Goal: Task Accomplishment & Management: Use online tool/utility

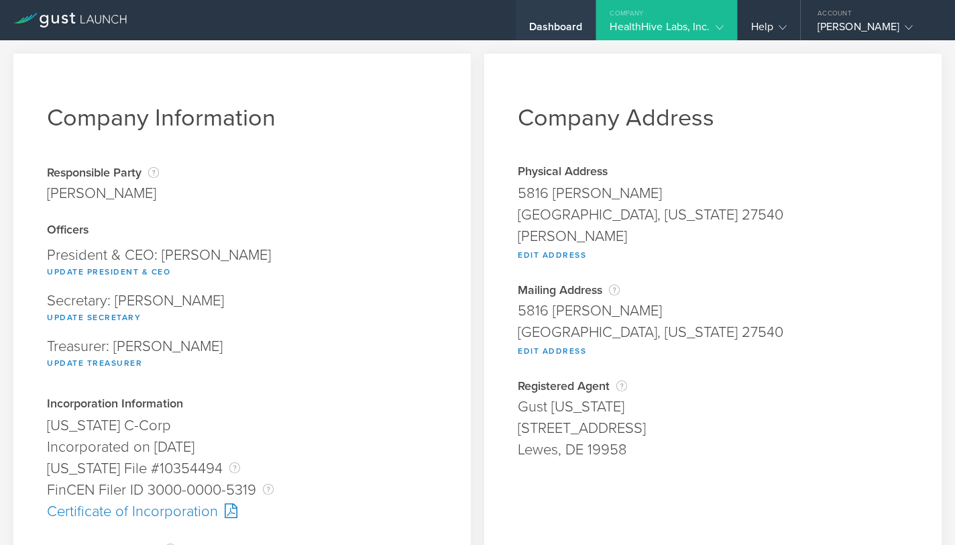
click at [553, 20] on div "Dashboard" at bounding box center [556, 30] width 54 height 20
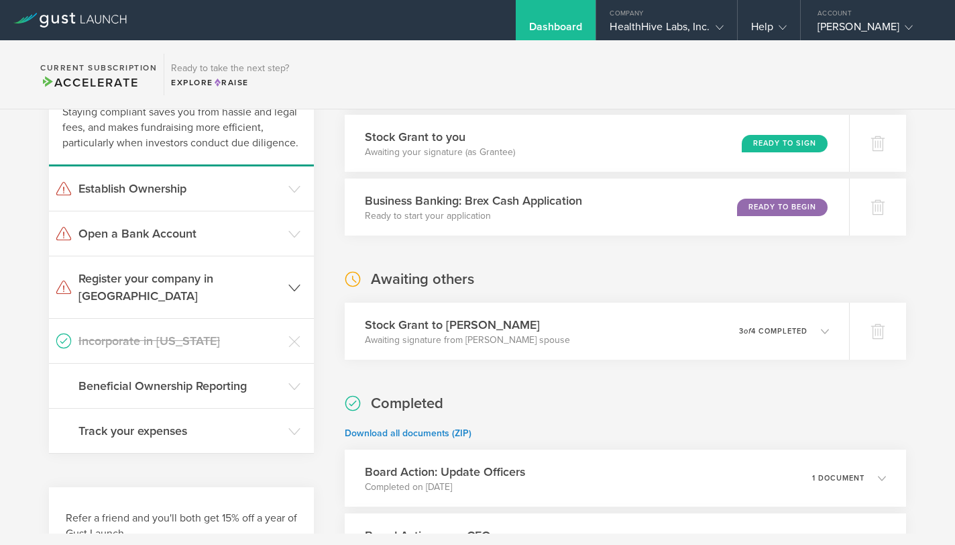
scroll to position [109, 0]
click at [256, 184] on h3 "Establish Ownership" at bounding box center [179, 187] width 203 height 17
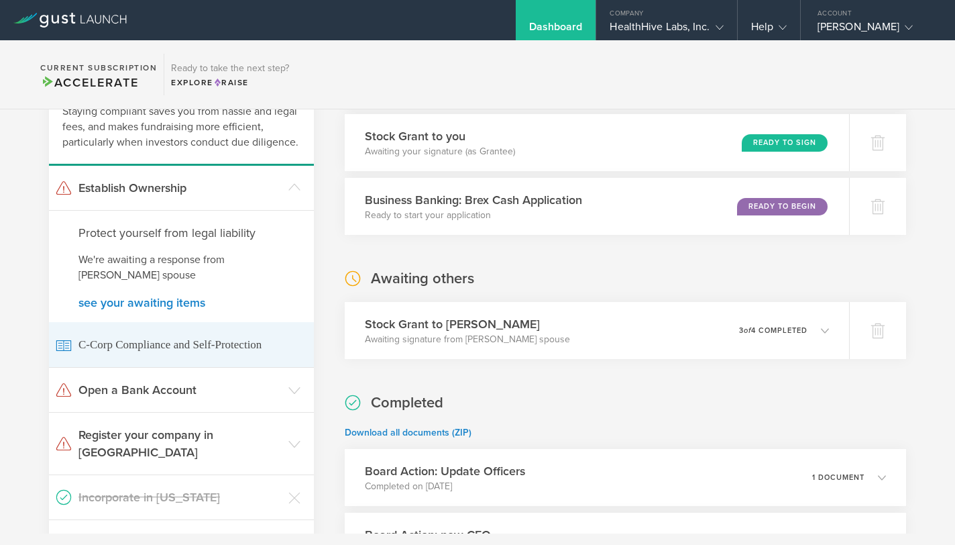
click at [196, 343] on span "C-Corp Compliance and Self-Protection" at bounding box center [181, 344] width 251 height 45
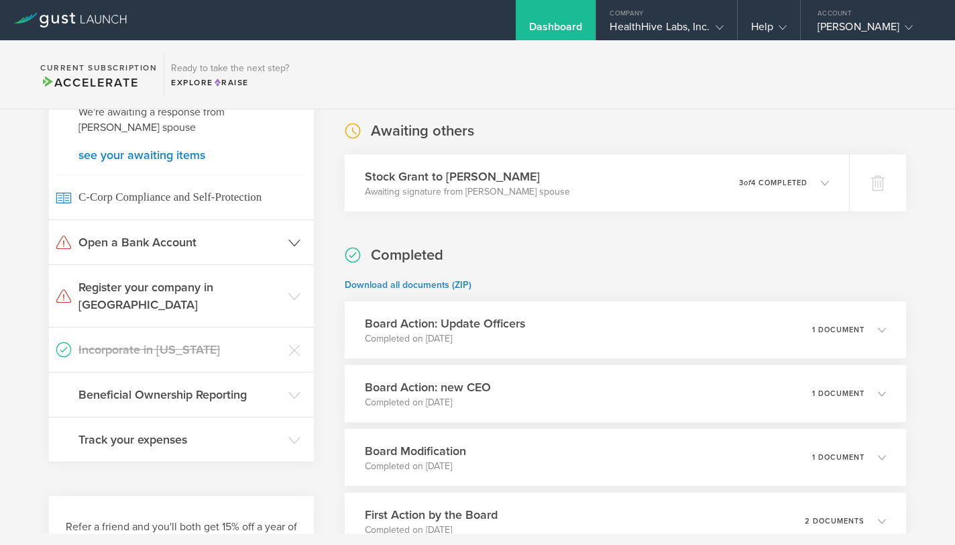
scroll to position [313, 0]
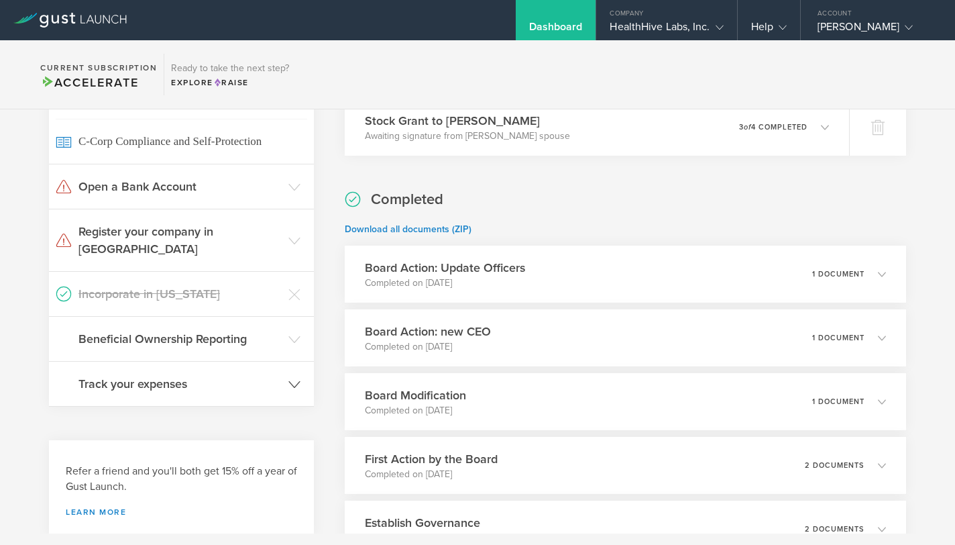
click at [294, 378] on icon at bounding box center [294, 384] width 12 height 12
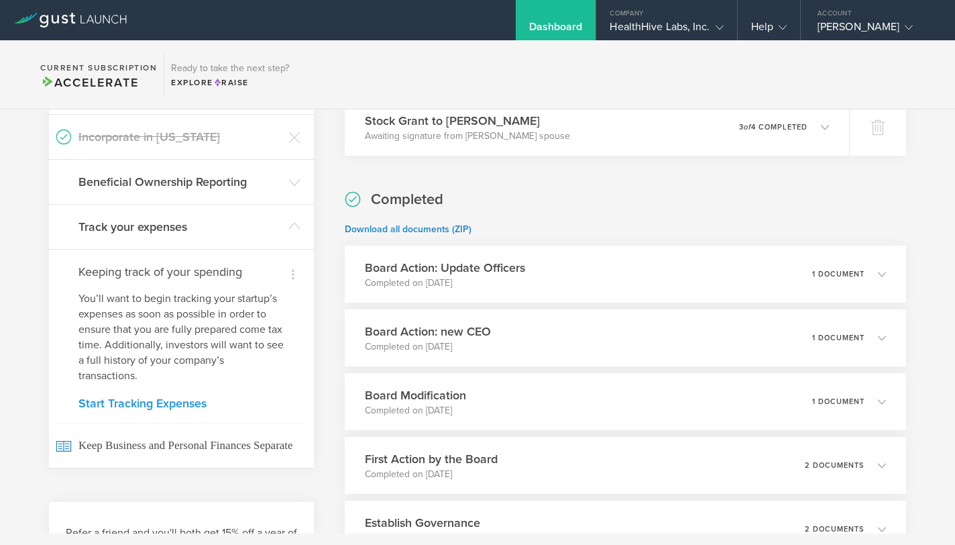
click at [187, 397] on link "Start Tracking Expenses" at bounding box center [181, 403] width 206 height 12
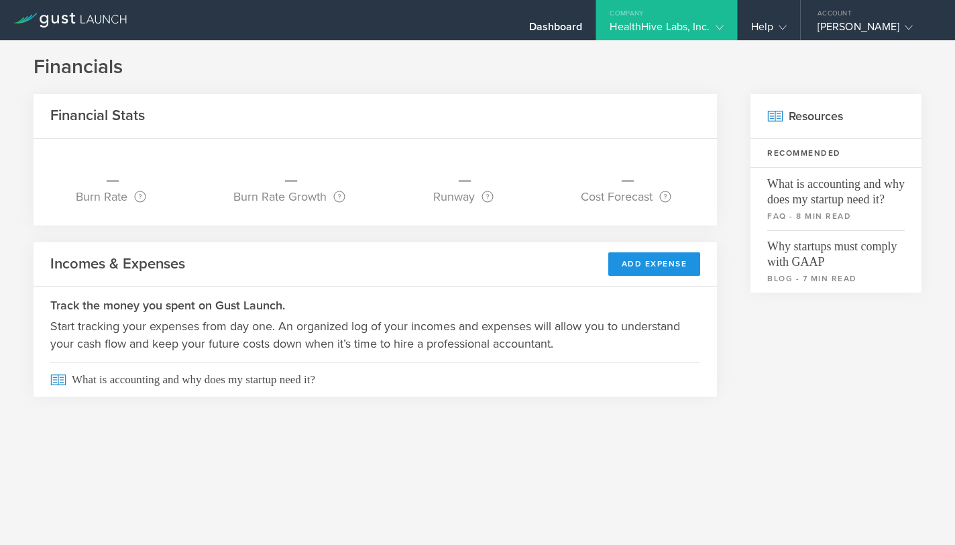
click at [653, 260] on button "Add Expense" at bounding box center [654, 263] width 93 height 23
select select "68e8141627aaef0002fceb62"
select select "Incorporation filing costs"
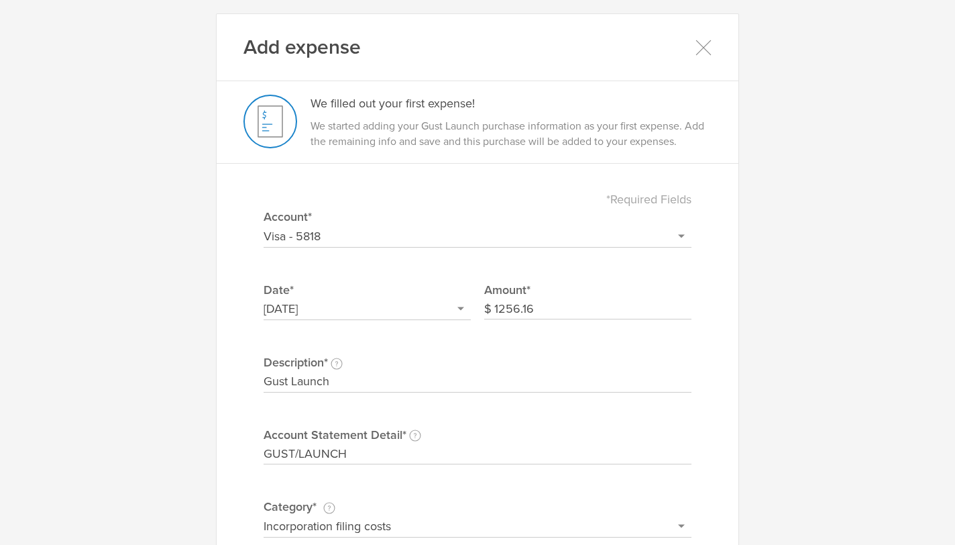
click at [677, 233] on select "Select or add a credit card or bank account Visa - 5818 + Add a new account" at bounding box center [478, 235] width 428 height 21
select select "new"
click at [264, 225] on select "Select or add a credit card or bank account Visa - 5818 + Add a new account" at bounding box center [478, 235] width 428 height 21
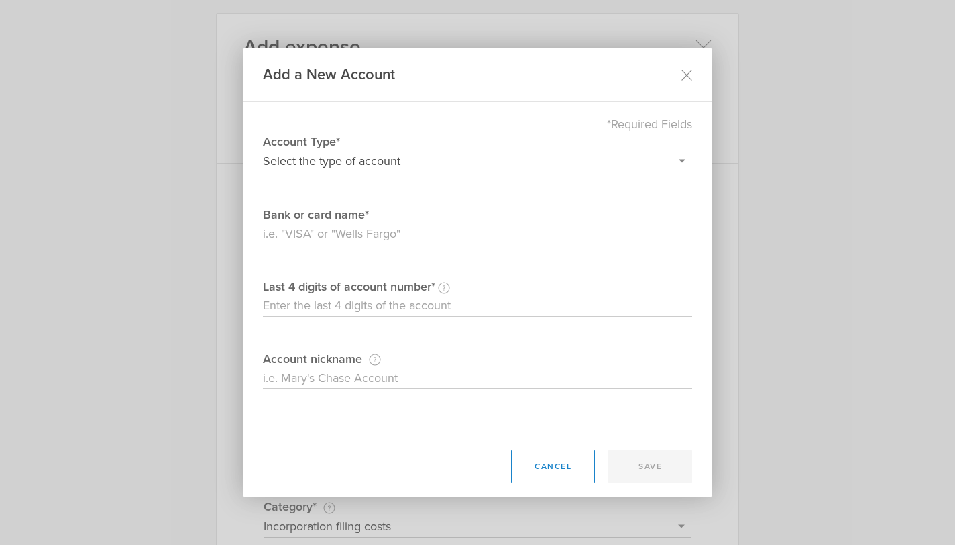
click at [512, 162] on select "Select the type of account Credit Card Bank Account/Debit Card" at bounding box center [477, 160] width 429 height 21
select select "credit"
click at [263, 150] on select "Select the type of account Credit Card Bank Account/Debit Card" at bounding box center [477, 160] width 429 height 21
click at [447, 234] on input "Bank or card name" at bounding box center [477, 233] width 429 height 21
type input "Chase"
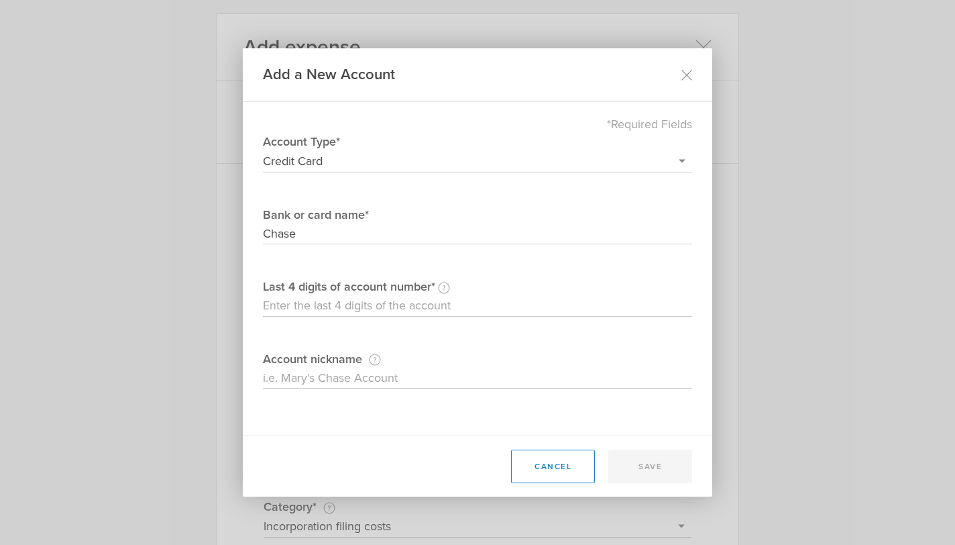
click at [404, 306] on input "Last 4 digits of account number An accountant will need the last four digits to…" at bounding box center [477, 305] width 429 height 21
type input "5808"
click at [442, 375] on input "Account nickname This nickname is just for your own reference." at bounding box center [477, 378] width 429 height 21
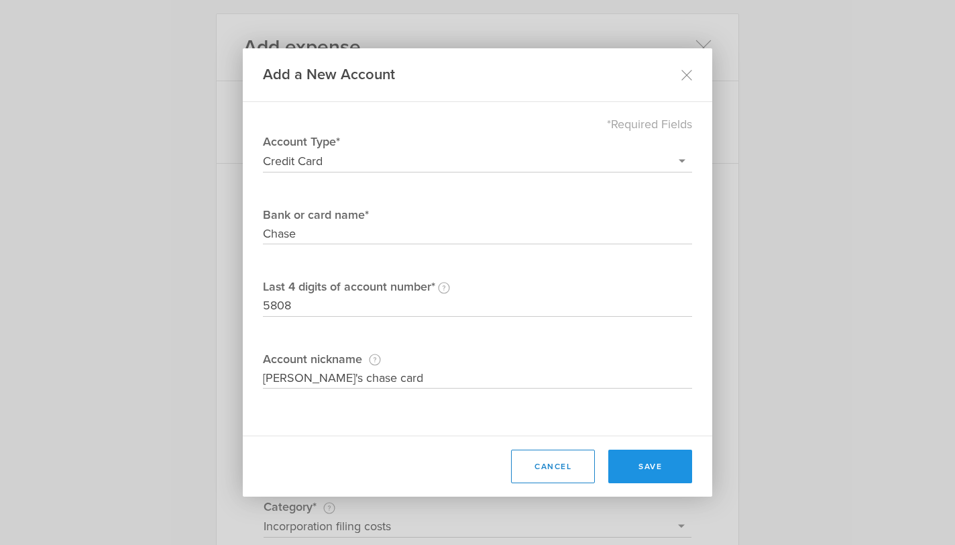
type input "Irene's chase card"
click at [655, 466] on button "save" at bounding box center [650, 466] width 84 height 34
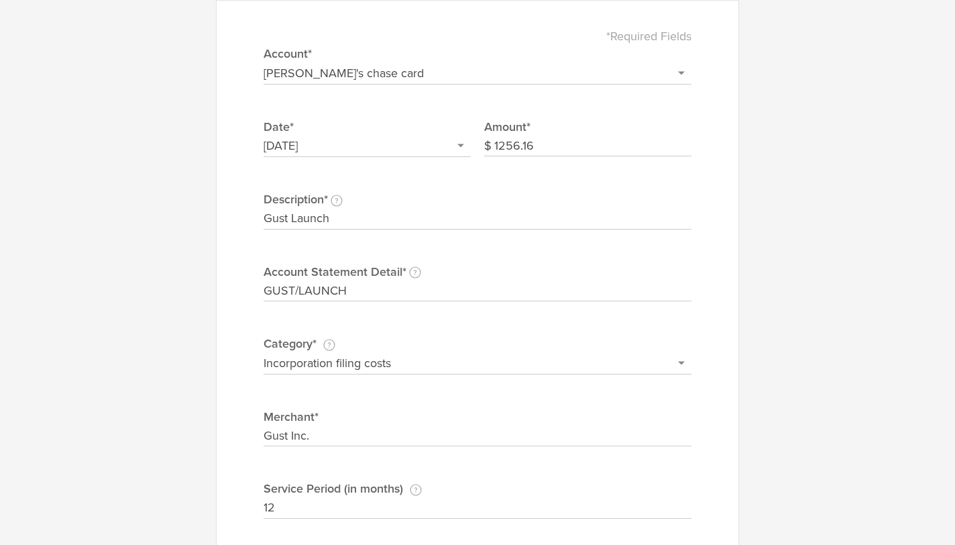
scroll to position [286, 0]
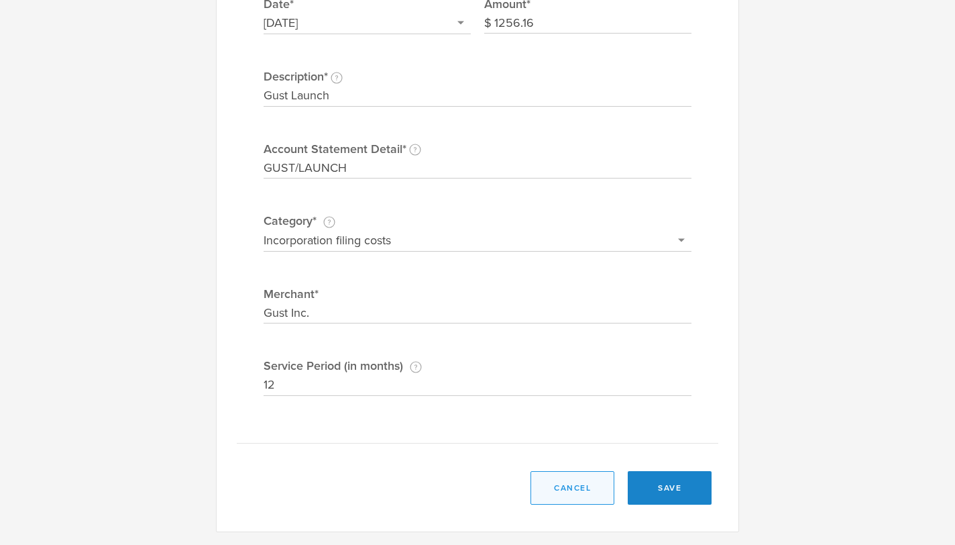
click at [579, 490] on button "cancel" at bounding box center [572, 488] width 84 height 34
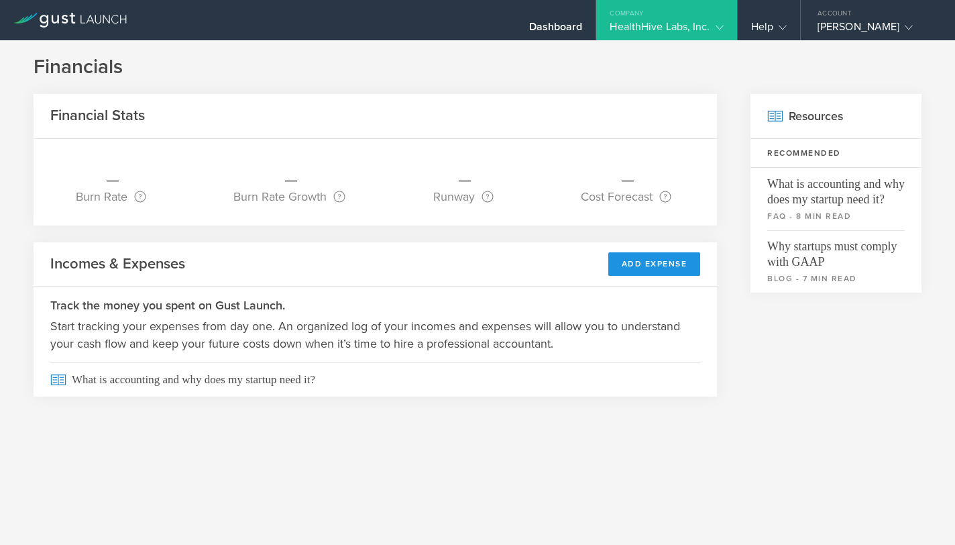
click at [653, 266] on button "Add Expense" at bounding box center [654, 263] width 93 height 23
select select "68e8141627aaef0002fceb62"
select select "Incorporation filing costs"
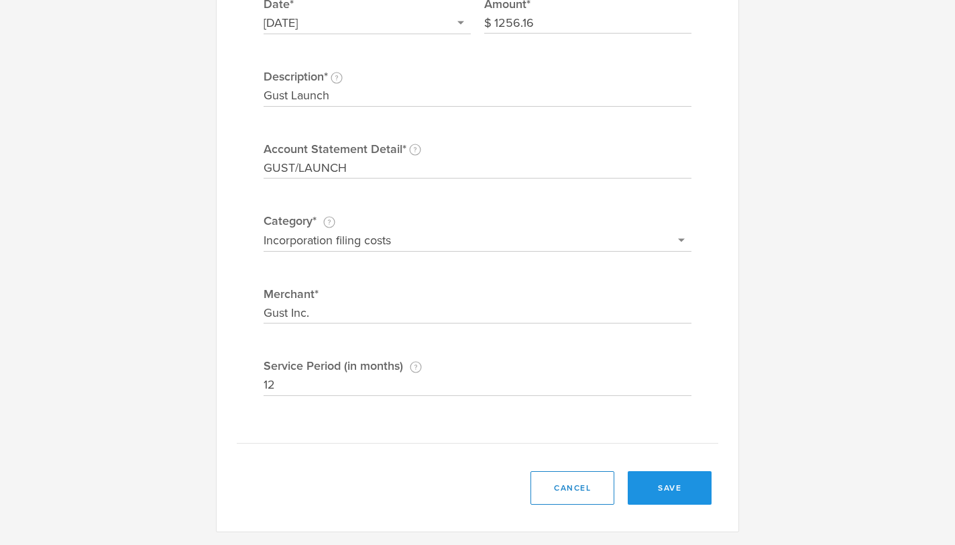
click at [697, 482] on button "save" at bounding box center [670, 488] width 84 height 34
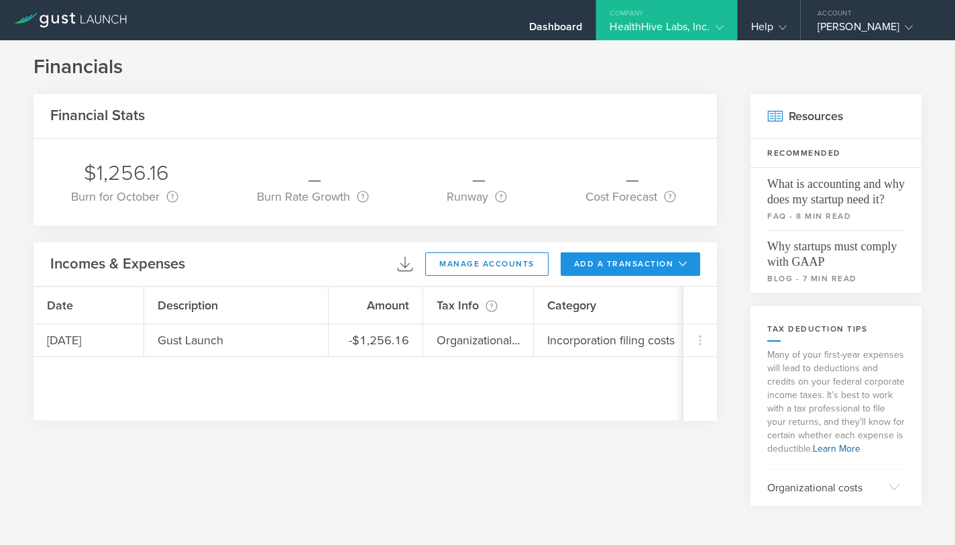
click at [618, 264] on button "add a transaction" at bounding box center [631, 263] width 140 height 23
click at [636, 294] on li "Add Expense" at bounding box center [655, 294] width 78 height 26
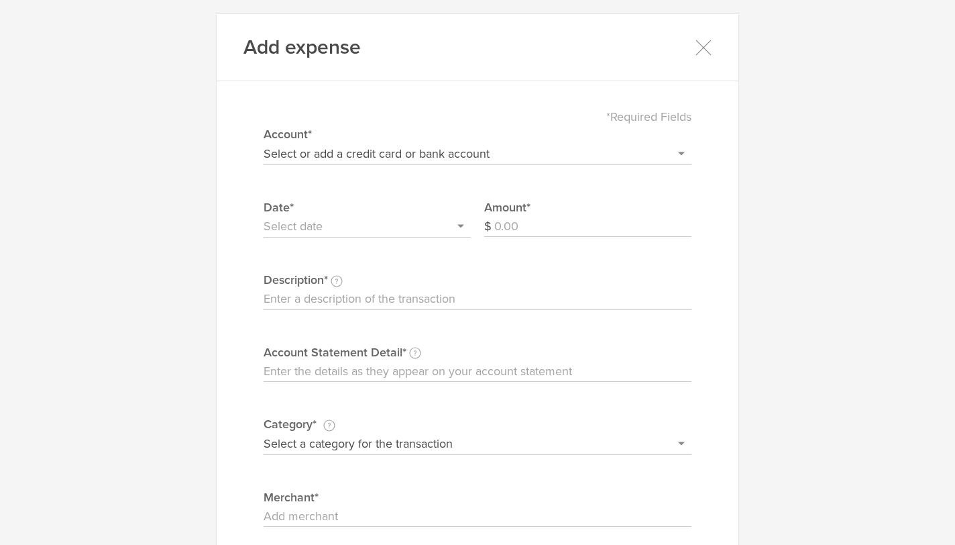
click at [480, 153] on select "Select or add a credit card or bank account Visa - 5818 Irene's chase card + Ad…" at bounding box center [478, 153] width 428 height 21
select select "68e8143ab7a997000269c4c4"
click at [264, 143] on select "Select or add a credit card or bank account Visa - 5818 Irene's chase card + Ad…" at bounding box center [478, 153] width 428 height 21
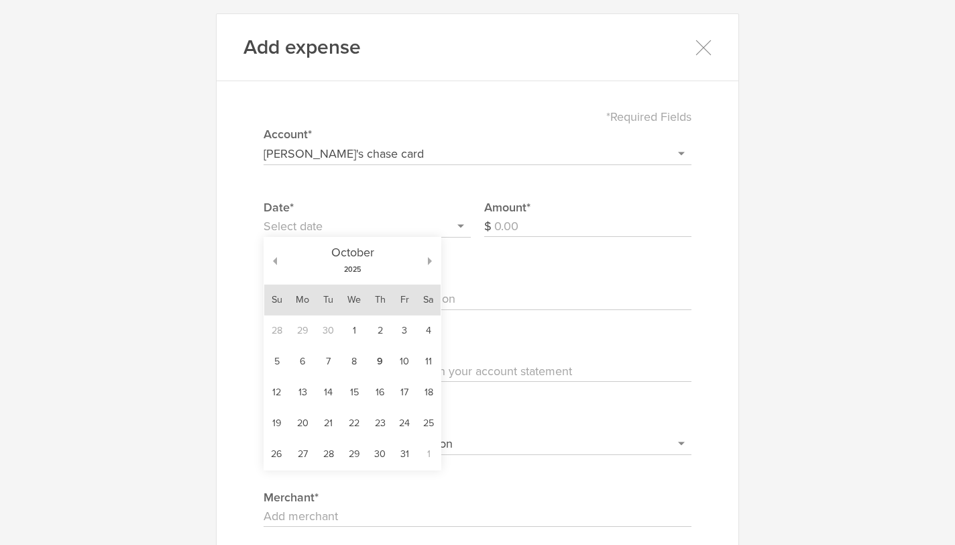
click at [383, 229] on input "text" at bounding box center [367, 226] width 207 height 21
click at [380, 362] on td "9" at bounding box center [380, 361] width 25 height 31
type input "2025/10/09"
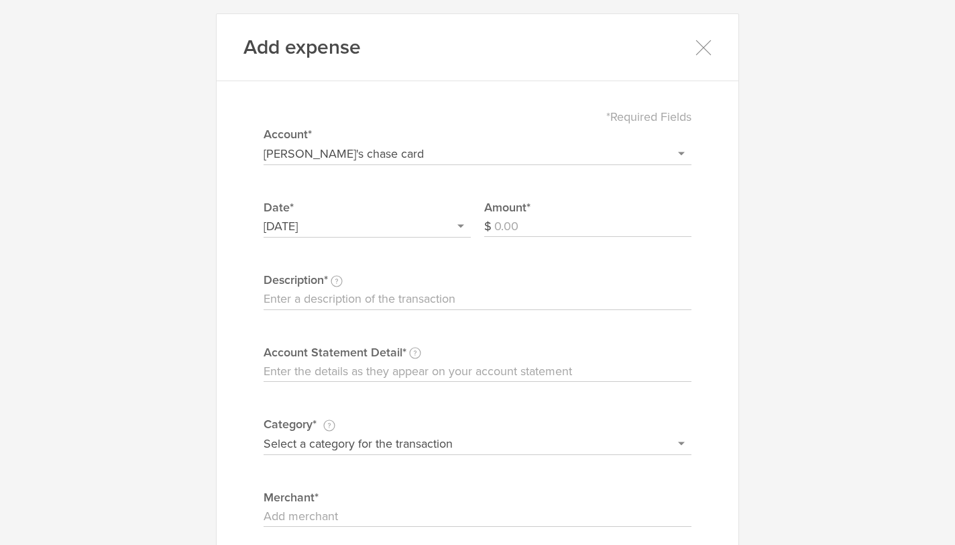
click at [557, 219] on input "Amount" at bounding box center [592, 226] width 197 height 21
click at [530, 227] on input "Amount" at bounding box center [592, 226] width 197 height 21
paste input "text"
paste input "511.37"
type input "511.37"
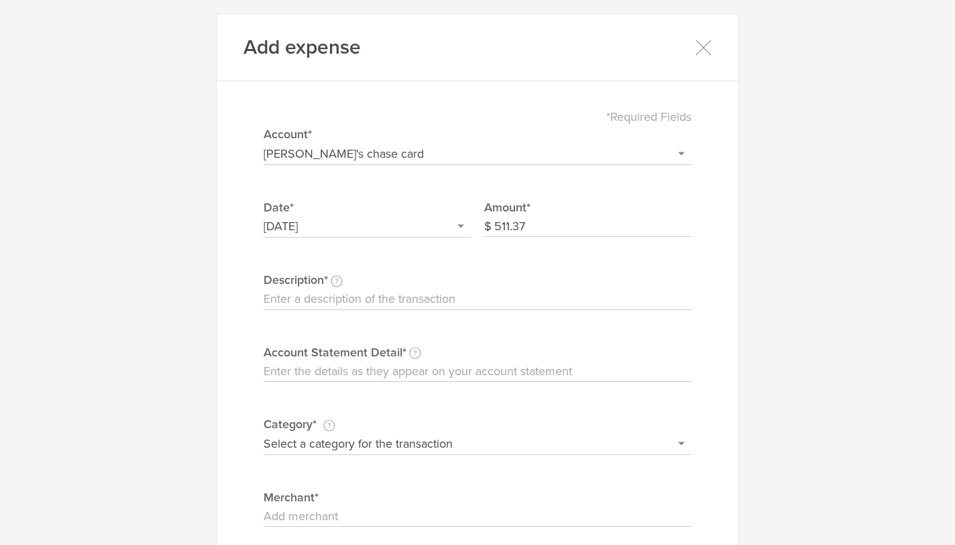
click at [420, 300] on input "Description This description is for your own reference." at bounding box center [478, 298] width 428 height 21
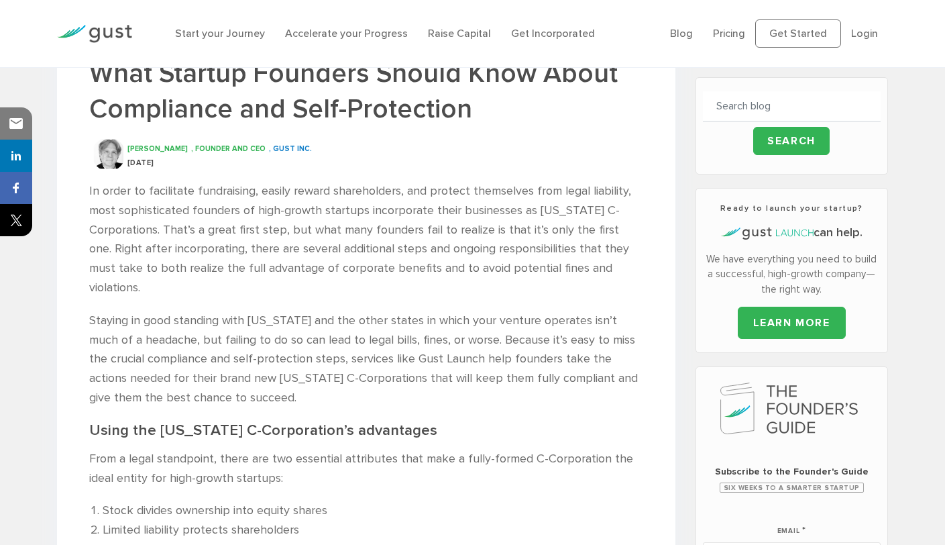
scroll to position [321, 0]
